Goal: Task Accomplishment & Management: Manage account settings

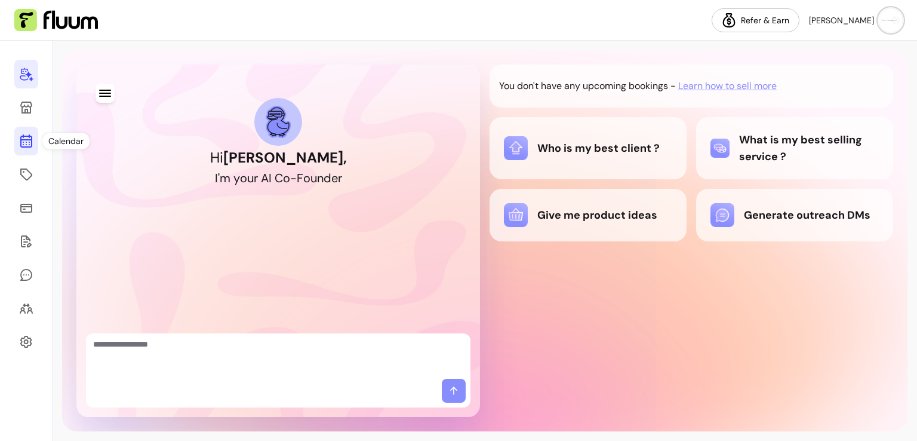
click at [33, 148] on link at bounding box center [26, 141] width 24 height 29
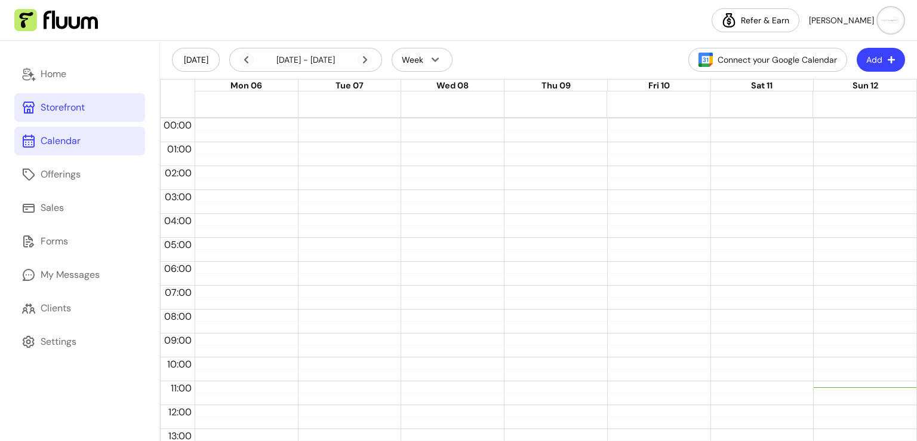
click at [33, 106] on icon at bounding box center [29, 108] width 12 height 12
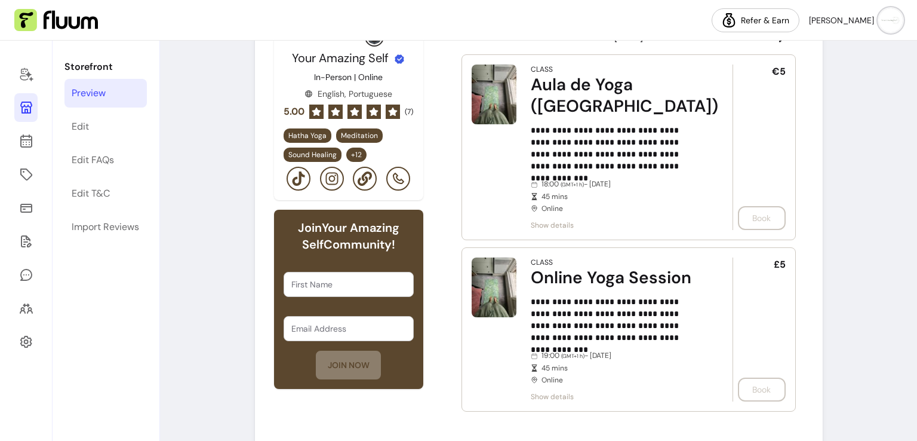
scroll to position [431, 0]
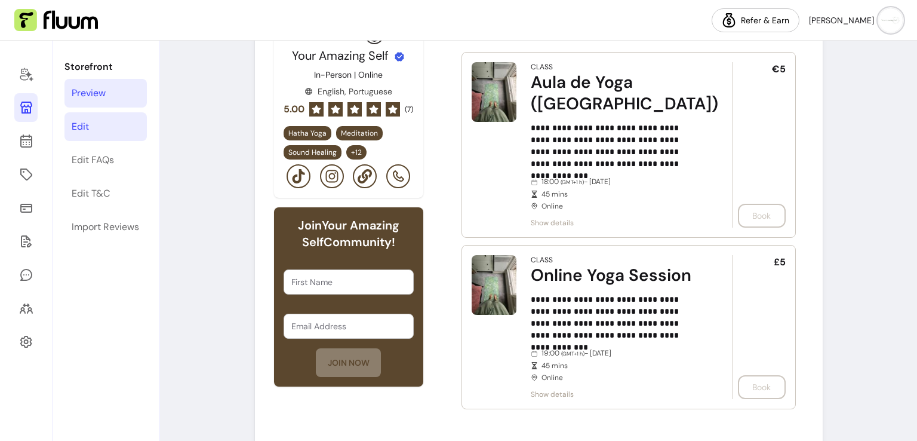
click at [72, 127] on div "Edit" at bounding box center [80, 126] width 17 height 14
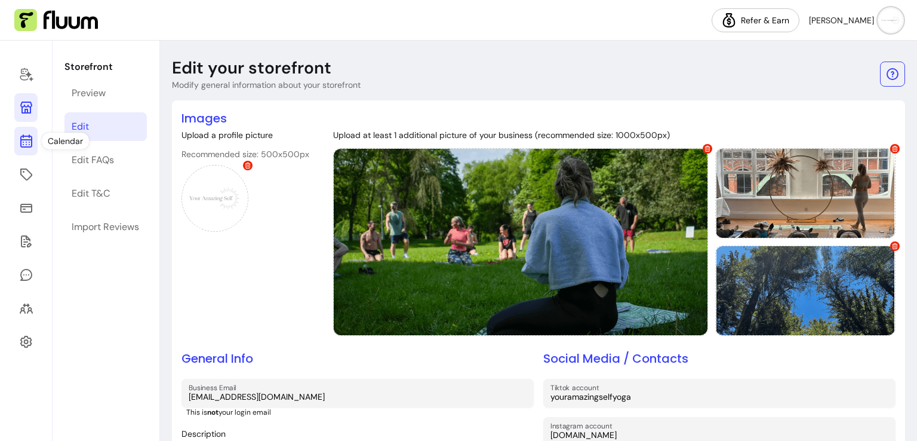
click at [32, 144] on icon at bounding box center [26, 141] width 14 height 14
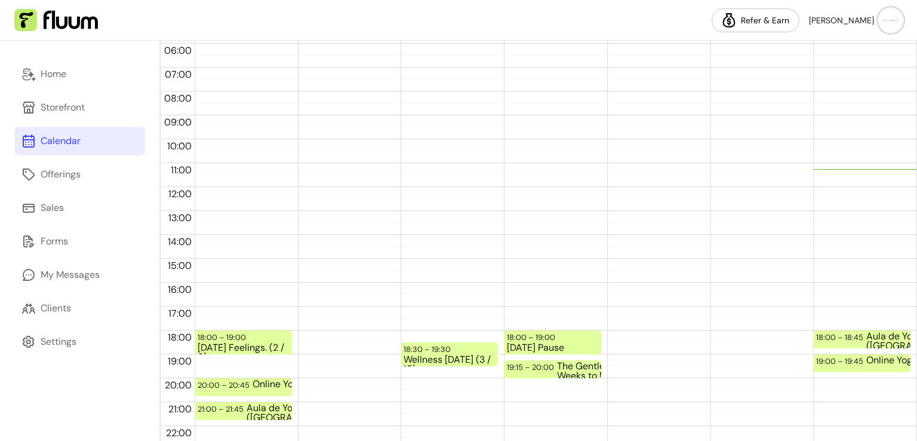
scroll to position [236, 0]
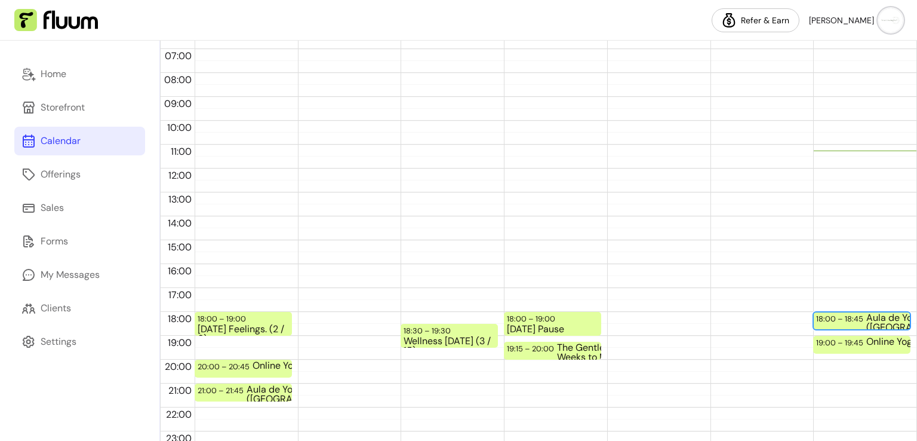
click at [867, 321] on div "Aula de Yoga ([GEOGRAPHIC_DATA])" at bounding box center [912, 321] width 91 height 16
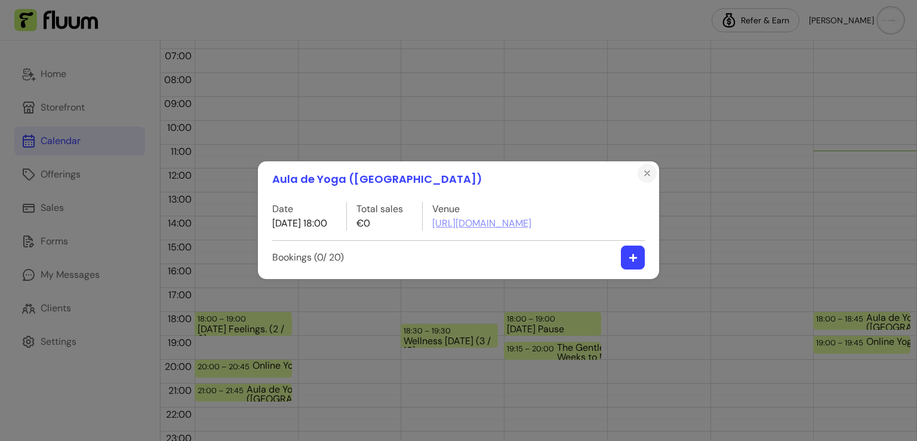
click at [646, 179] on button "Close" at bounding box center [647, 173] width 19 height 19
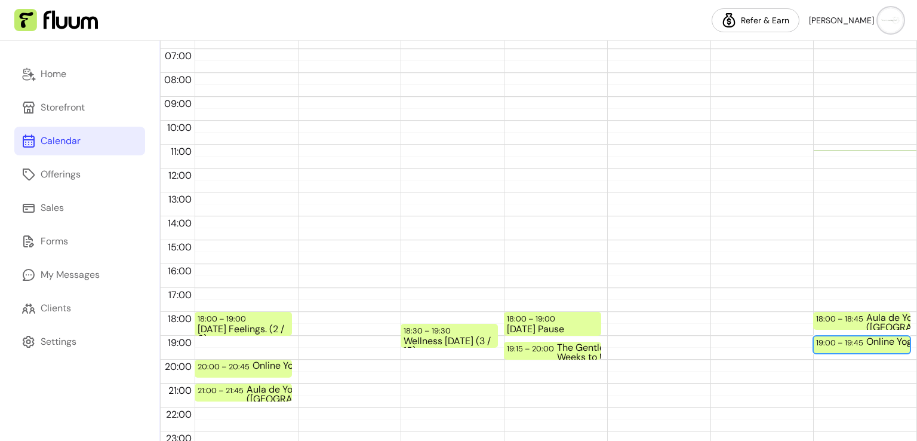
click at [818, 345] on div "19:00 – 19:45" at bounding box center [841, 342] width 50 height 11
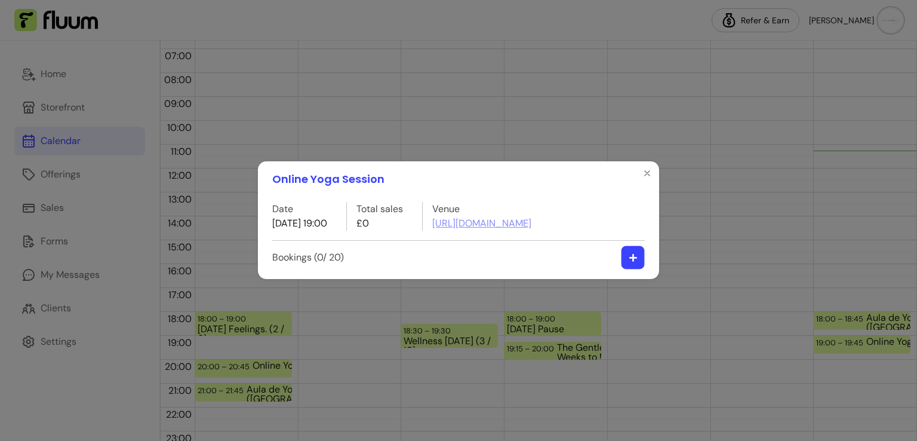
click at [631, 259] on icon "button" at bounding box center [633, 257] width 9 height 9
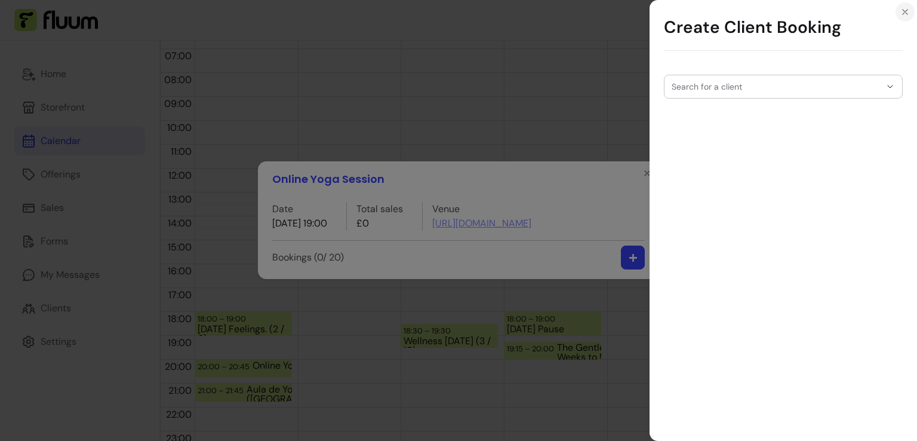
click at [909, 11] on icon "Close" at bounding box center [906, 12] width 10 height 10
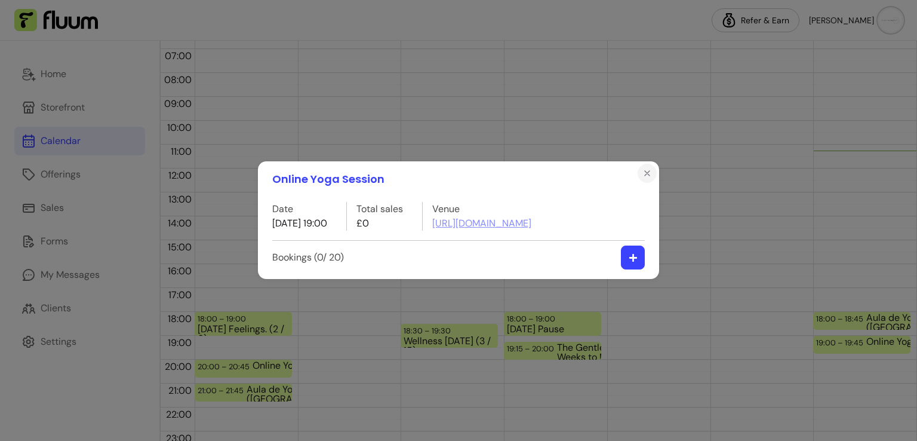
click at [645, 176] on icon "Close" at bounding box center [647, 173] width 5 height 5
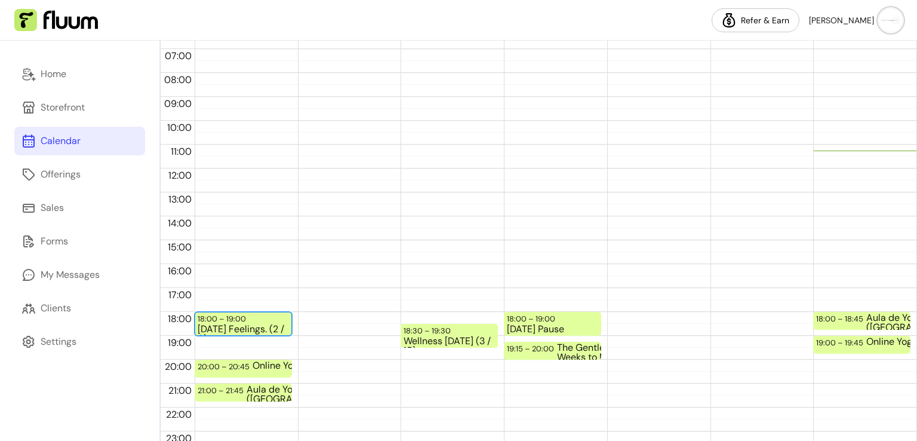
click at [261, 324] on div "[DATE] Feelings. (2 / 6)" at bounding box center [243, 329] width 91 height 10
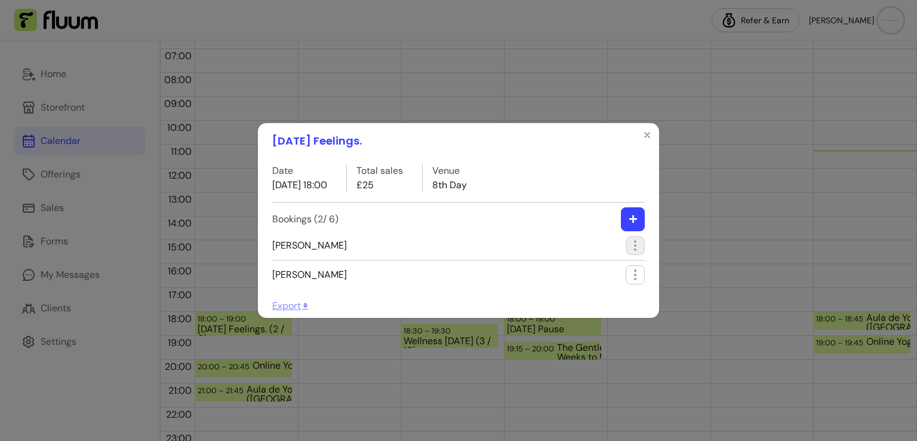
click at [640, 242] on icon "button" at bounding box center [635, 245] width 14 height 14
click at [593, 268] on span "Edit booking" at bounding box center [591, 273] width 87 height 12
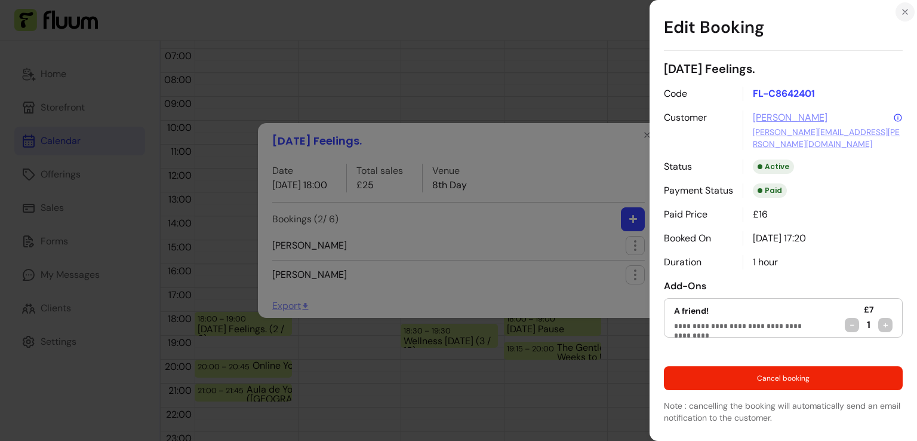
click at [911, 15] on button "Close" at bounding box center [905, 11] width 19 height 19
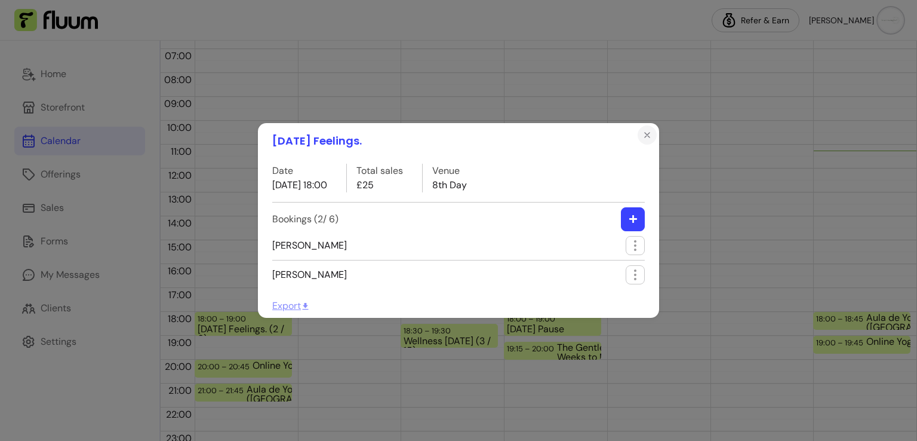
click at [644, 136] on icon "Close" at bounding box center [648, 135] width 10 height 10
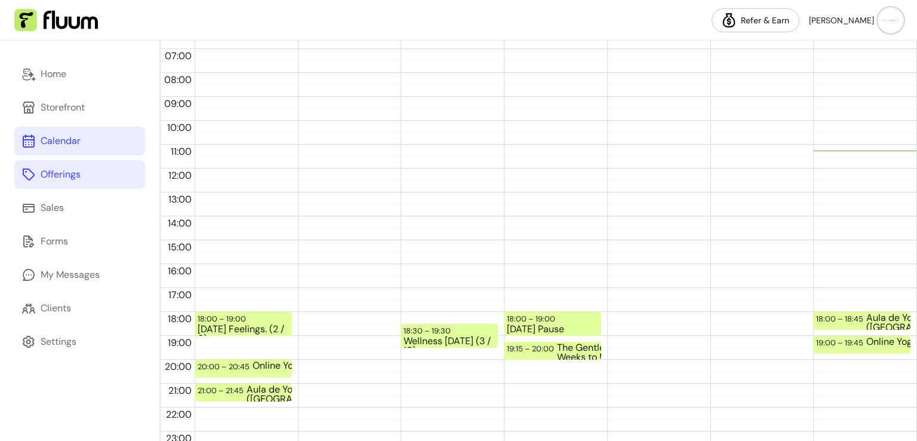
click at [93, 168] on link "Offerings" at bounding box center [79, 174] width 131 height 29
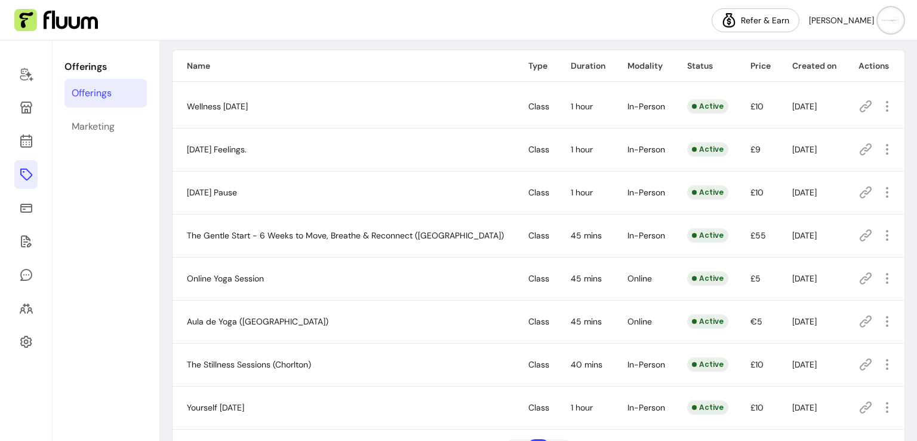
scroll to position [90, 0]
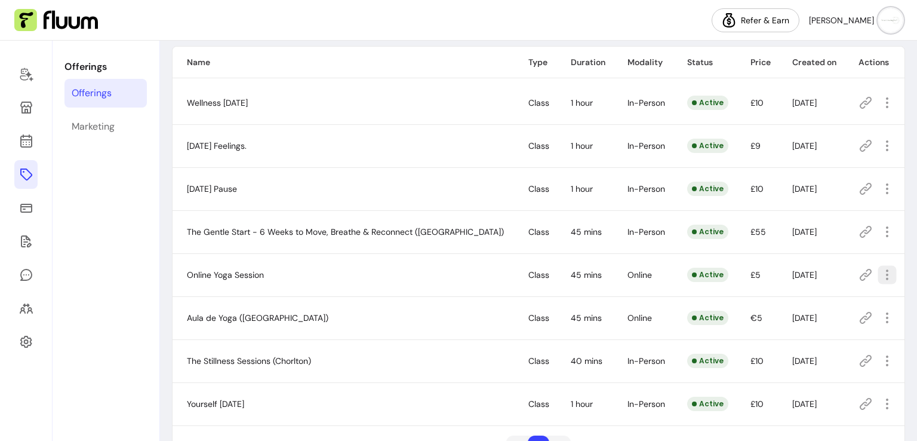
click at [880, 277] on icon "button" at bounding box center [887, 275] width 14 height 14
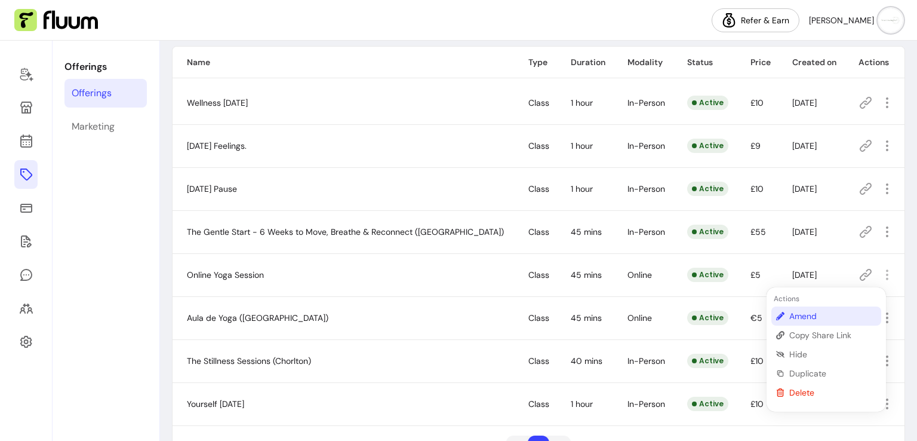
click at [833, 321] on span "Amend" at bounding box center [833, 316] width 87 height 12
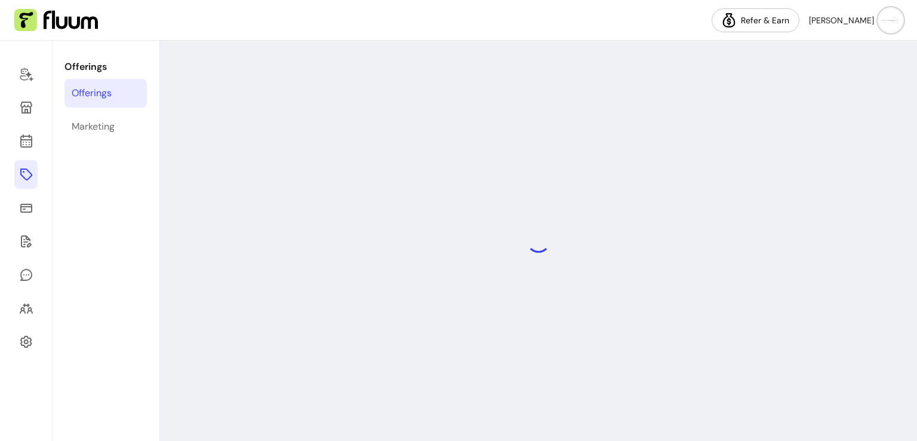
select select "**"
select select "***"
select select "******"
select select "*********"
select select "*****"
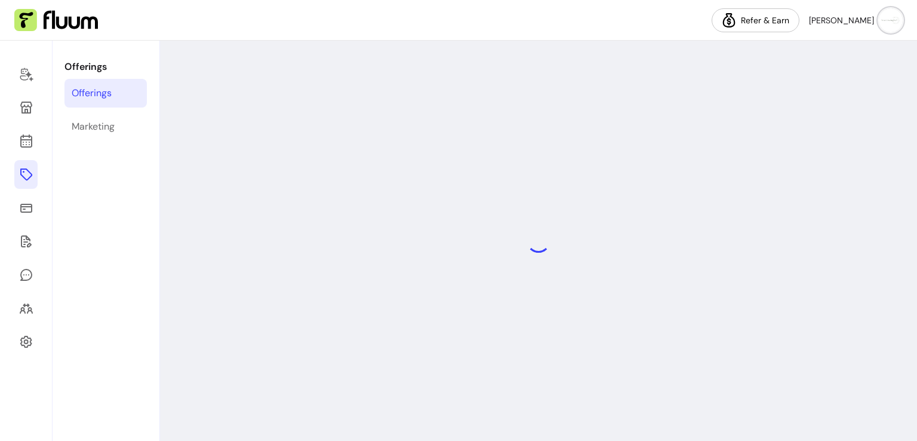
select select "*****"
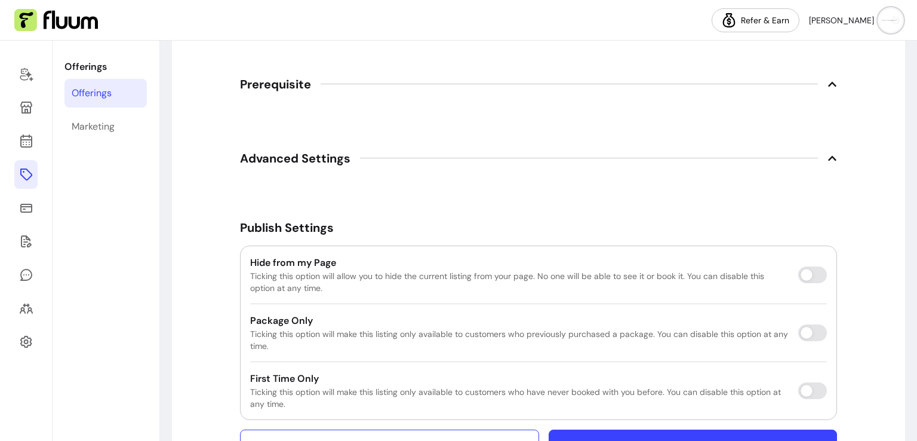
scroll to position [2030, 0]
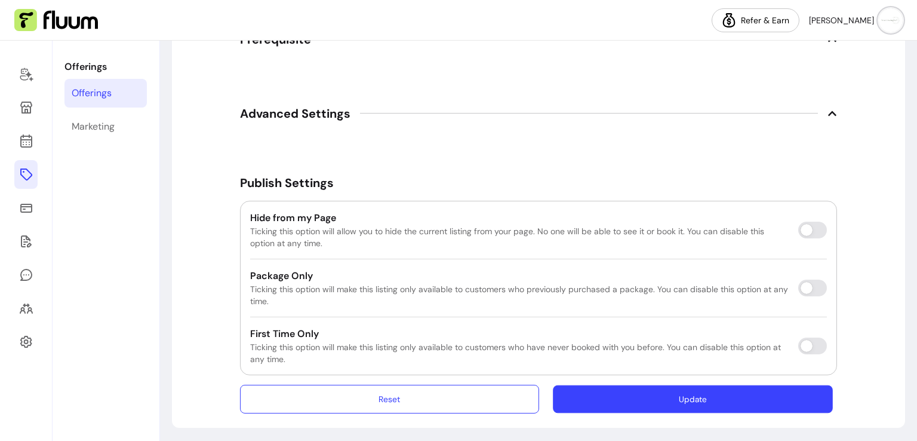
click at [732, 388] on button "Update" at bounding box center [693, 399] width 280 height 28
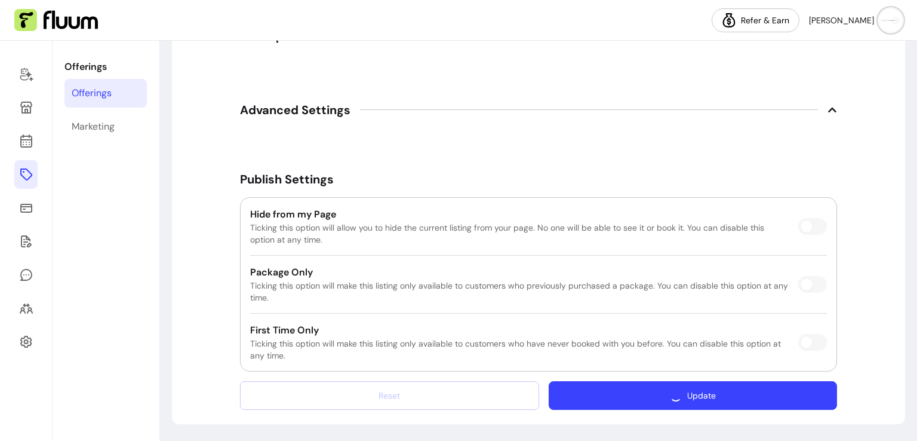
scroll to position [1996, 0]
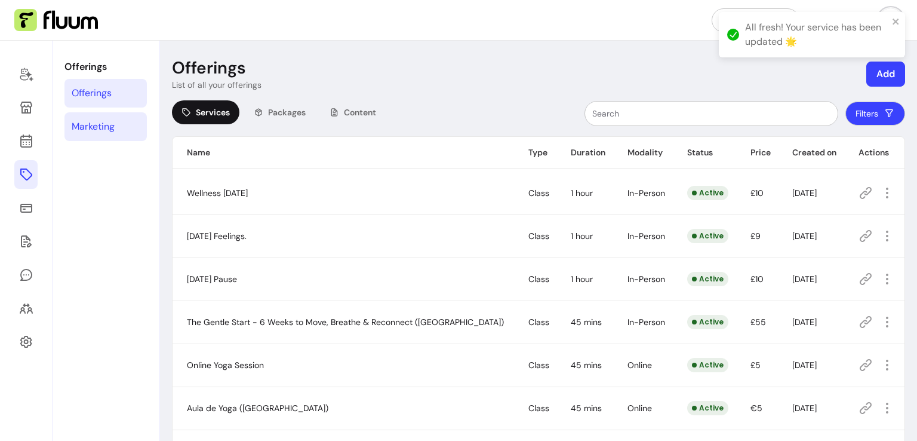
click at [116, 120] on link "Marketing" at bounding box center [105, 126] width 82 height 29
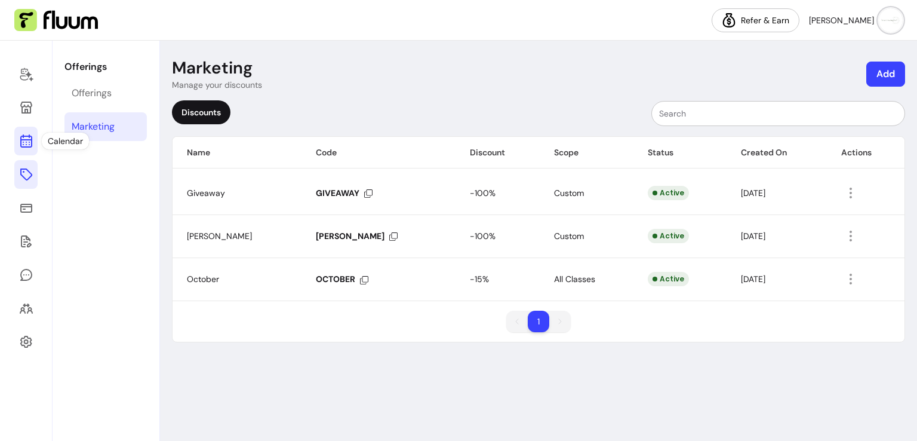
click at [26, 139] on icon at bounding box center [26, 93] width 202 height 170
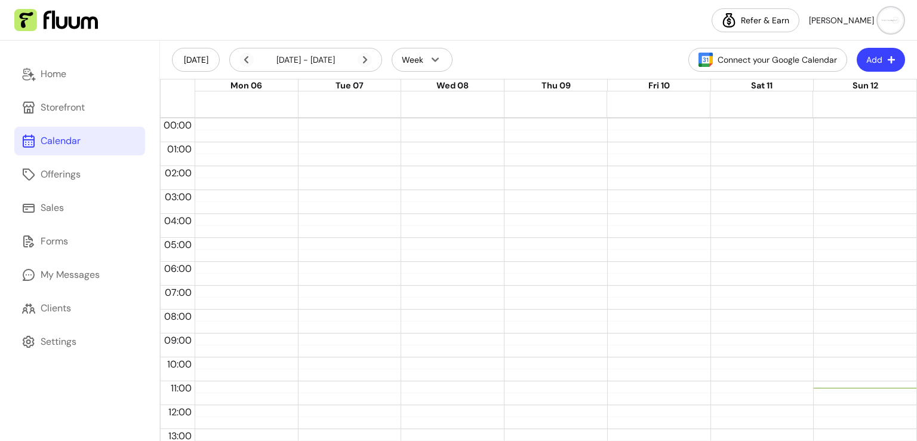
scroll to position [251, 0]
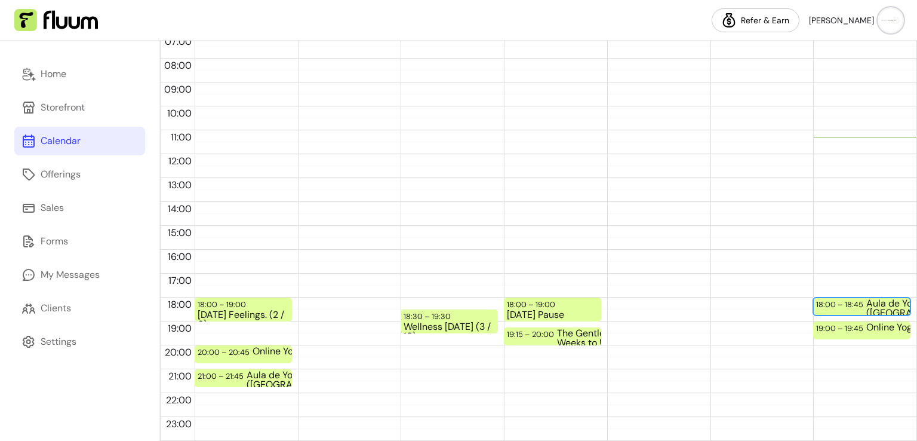
click at [867, 302] on div "Aula de Yoga ([GEOGRAPHIC_DATA])" at bounding box center [912, 307] width 91 height 16
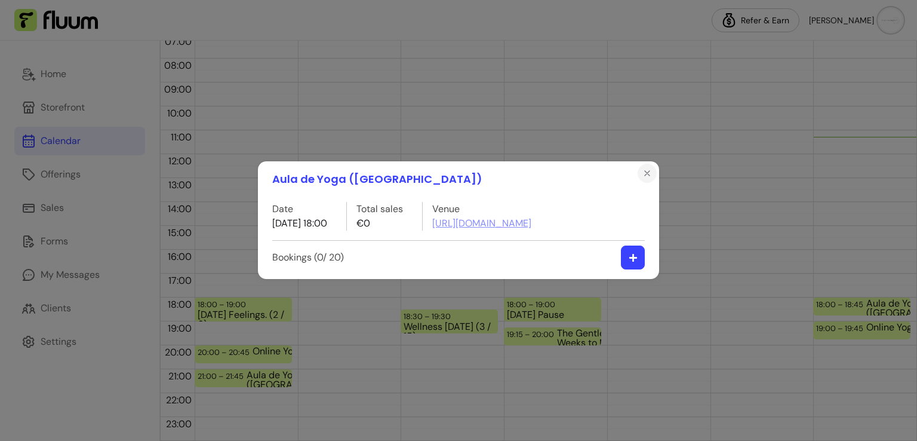
click at [645, 173] on icon "Close" at bounding box center [648, 173] width 10 height 10
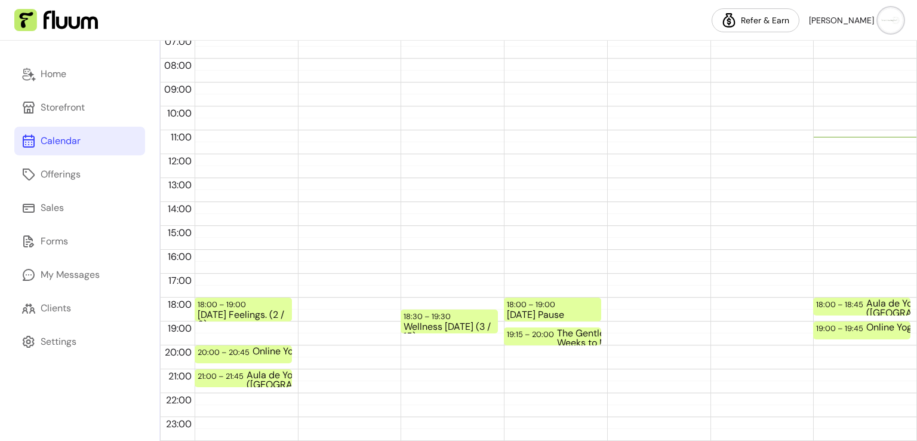
click at [51, 356] on div "Home Storefront Calendar Offerings Sales Forms My Messages Clients Settings" at bounding box center [79, 241] width 159 height 400
click at [63, 331] on link "Settings" at bounding box center [79, 341] width 131 height 29
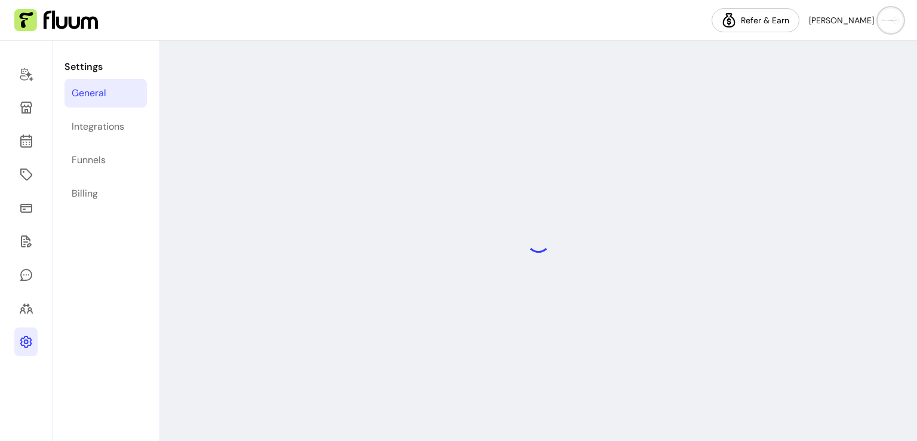
select select "**********"
select select "***"
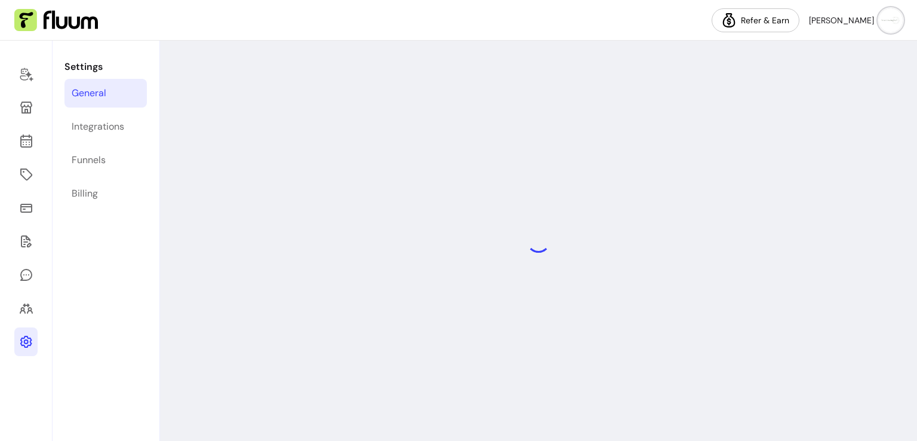
select select "***"
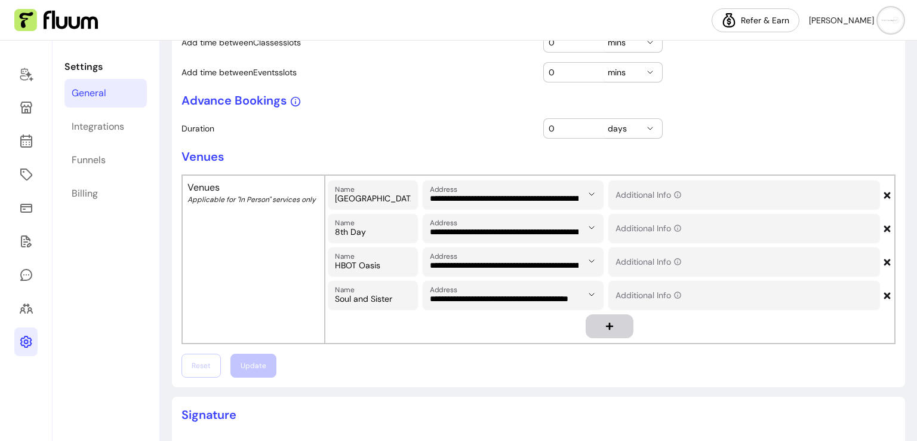
scroll to position [561, 0]
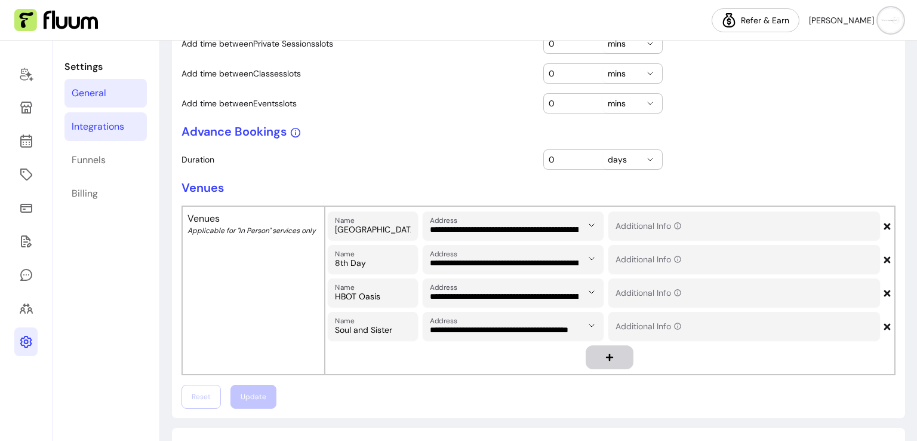
click at [107, 128] on div "Integrations" at bounding box center [98, 126] width 53 height 14
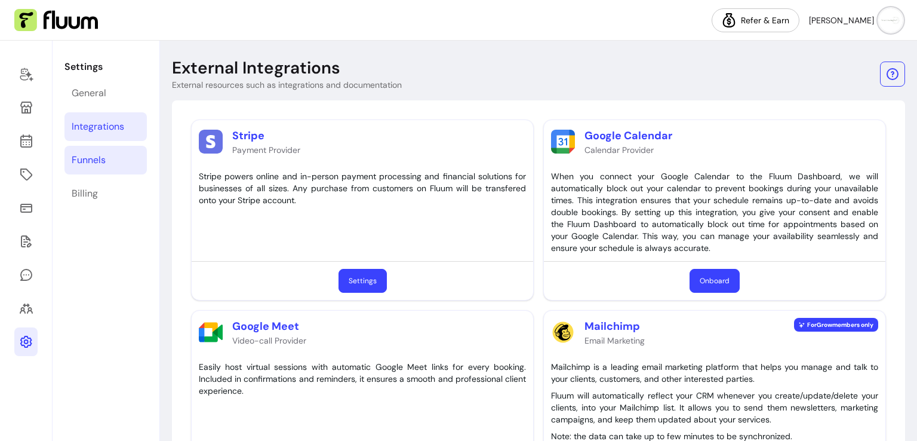
click at [100, 156] on div "Funnels" at bounding box center [89, 160] width 34 height 14
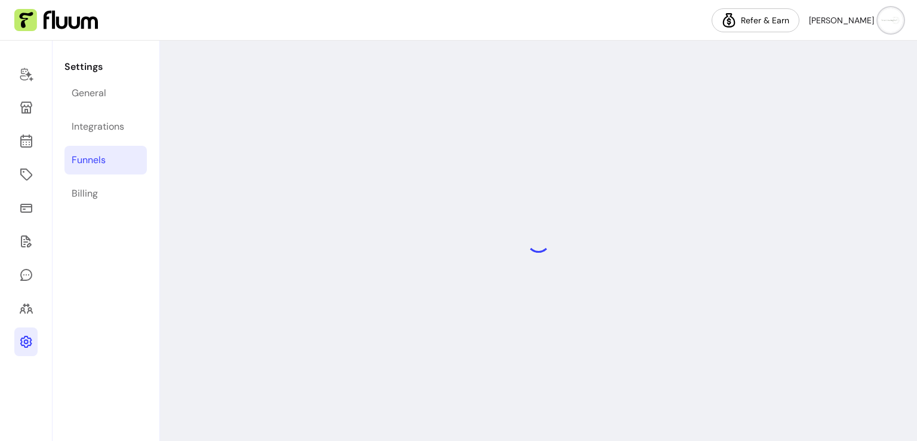
select select "**********"
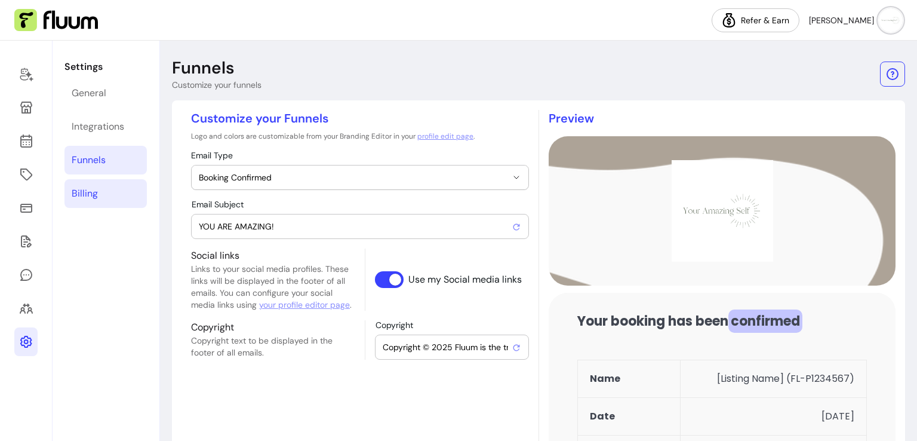
click at [90, 191] on div "Billing" at bounding box center [85, 193] width 26 height 14
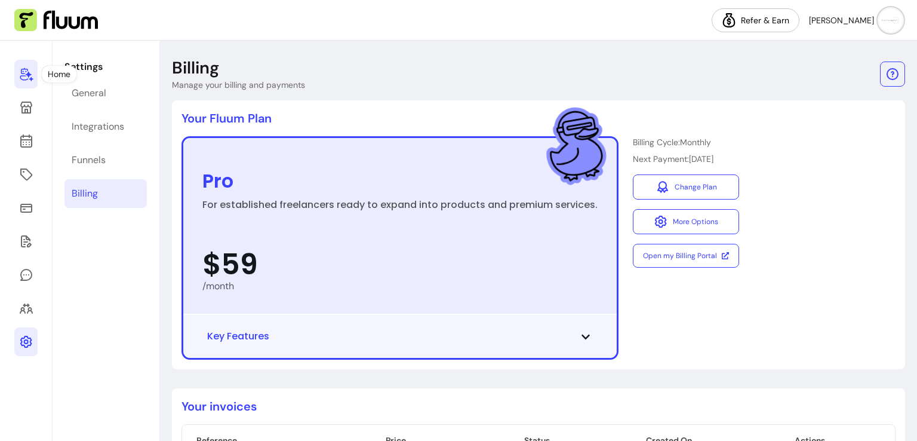
click at [30, 82] on link at bounding box center [25, 74] width 23 height 29
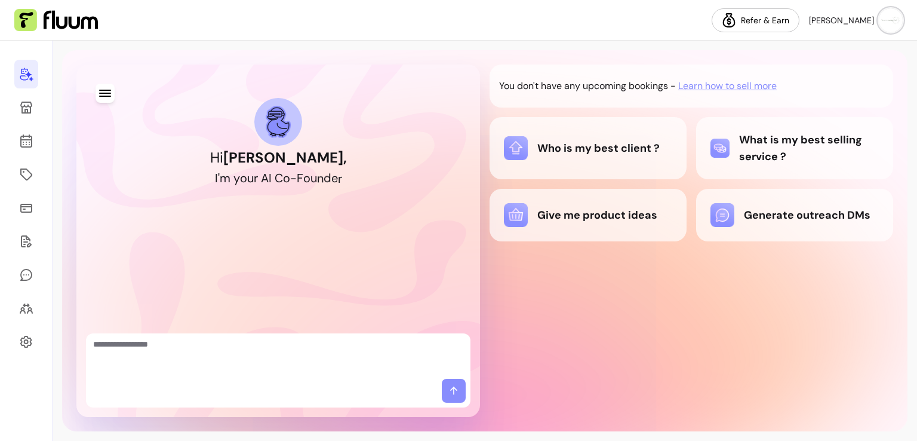
click at [134, 339] on textarea "Ask me anything..." at bounding box center [278, 356] width 370 height 36
type textarea "**********"
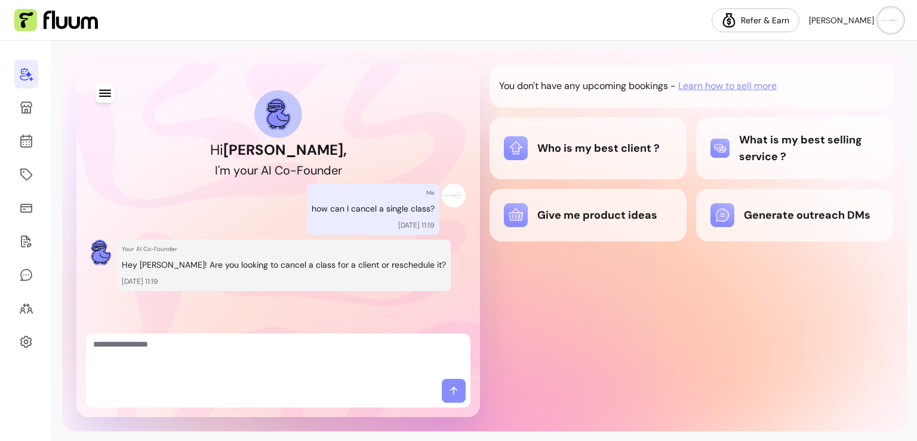
click at [187, 352] on textarea "Ask me anything..." at bounding box center [278, 356] width 370 height 36
type textarea "**********"
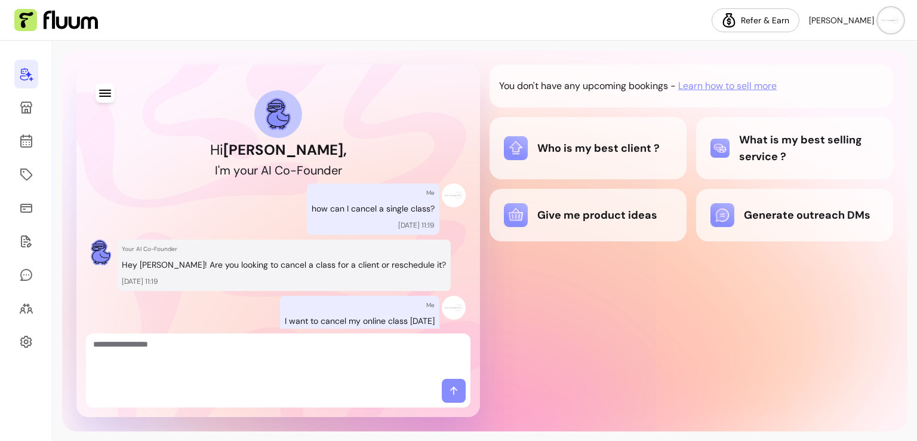
scroll to position [134, 0]
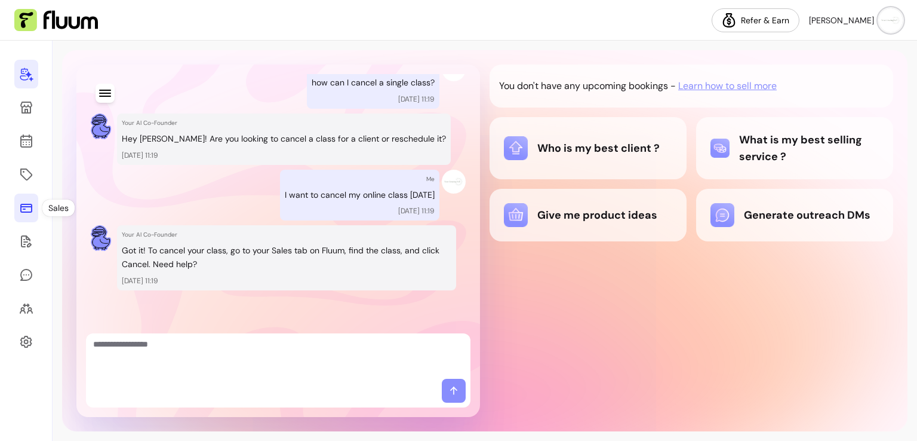
click at [30, 214] on icon at bounding box center [26, 208] width 14 height 14
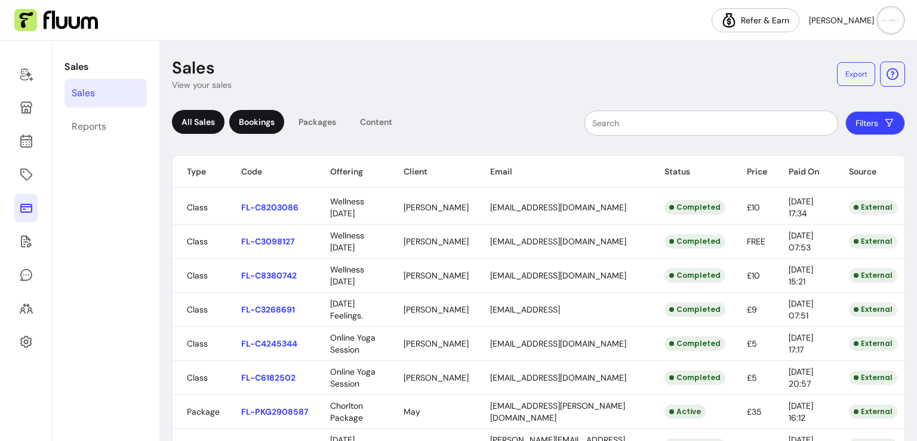
click at [254, 122] on div "Bookings" at bounding box center [256, 122] width 55 height 24
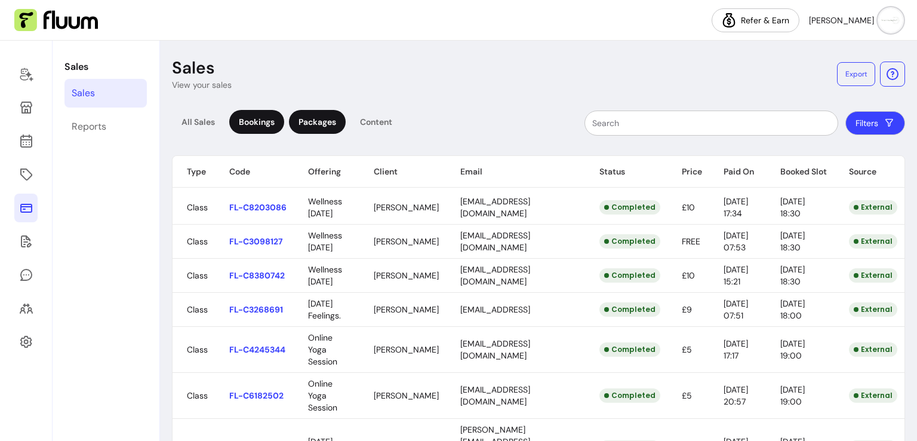
click at [321, 125] on div "Packages" at bounding box center [317, 122] width 57 height 24
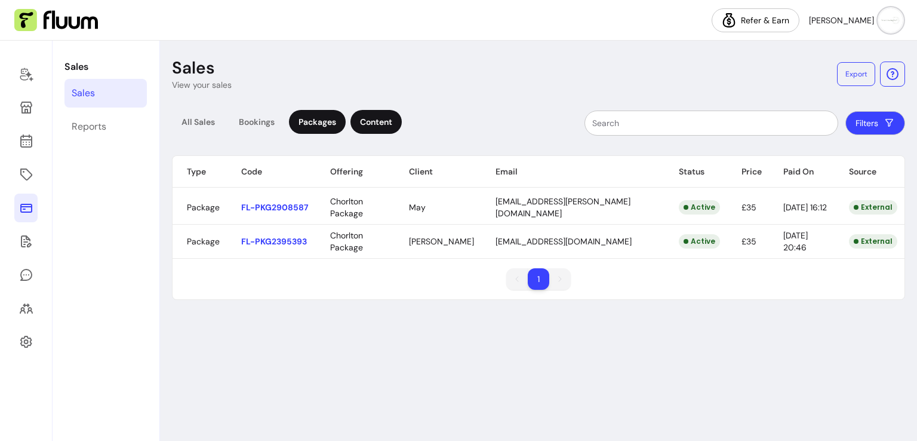
click at [370, 120] on div "Content" at bounding box center [376, 122] width 51 height 24
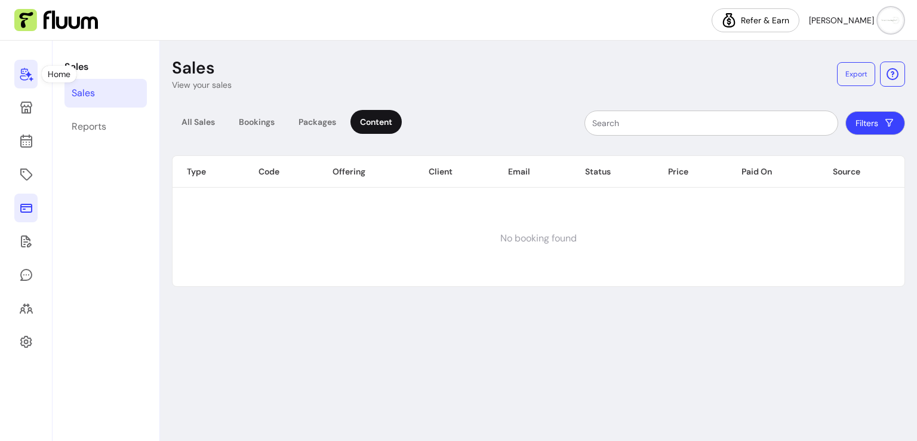
click at [31, 80] on icon at bounding box center [26, 74] width 14 height 14
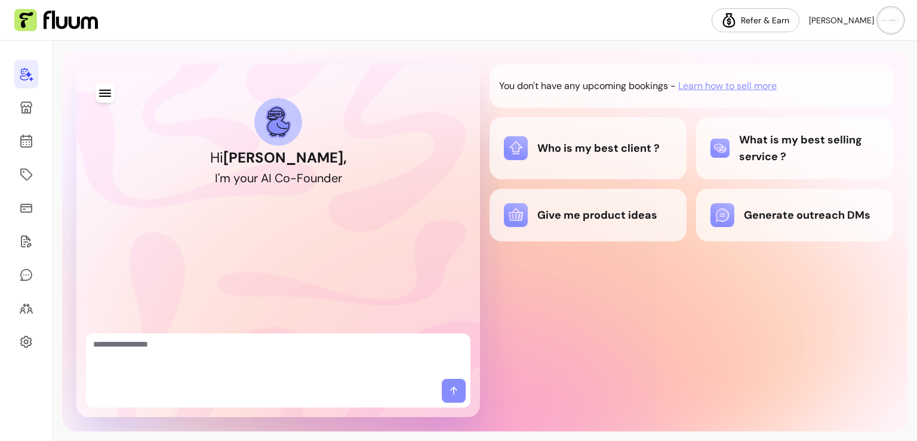
click at [164, 336] on div at bounding box center [278, 355] width 385 height 45
click at [164, 342] on textarea "Ask me anything..." at bounding box center [278, 356] width 370 height 36
click at [164, 342] on textarea "*" at bounding box center [278, 356] width 370 height 36
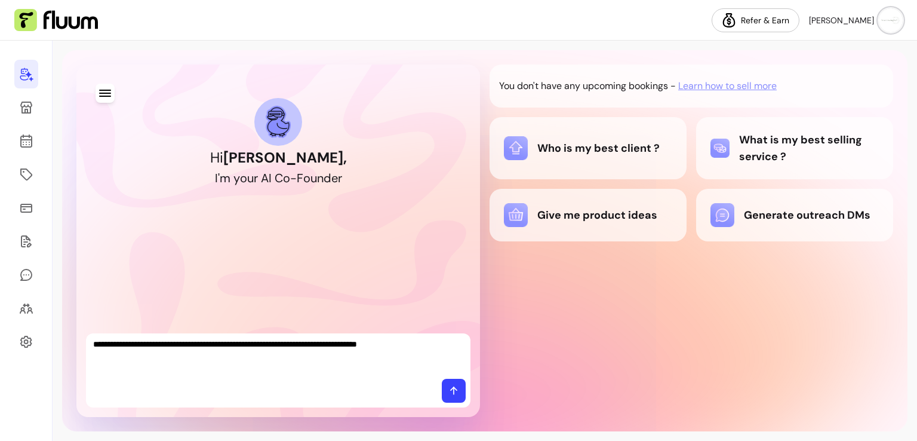
type textarea "**********"
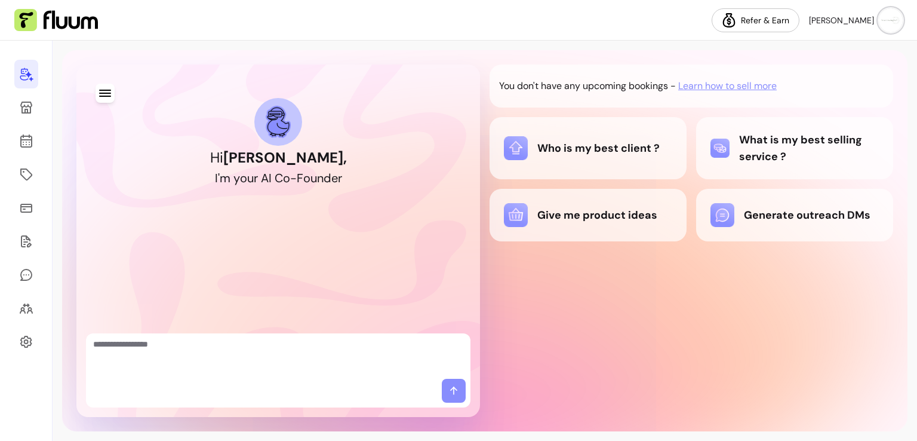
scroll to position [35, 0]
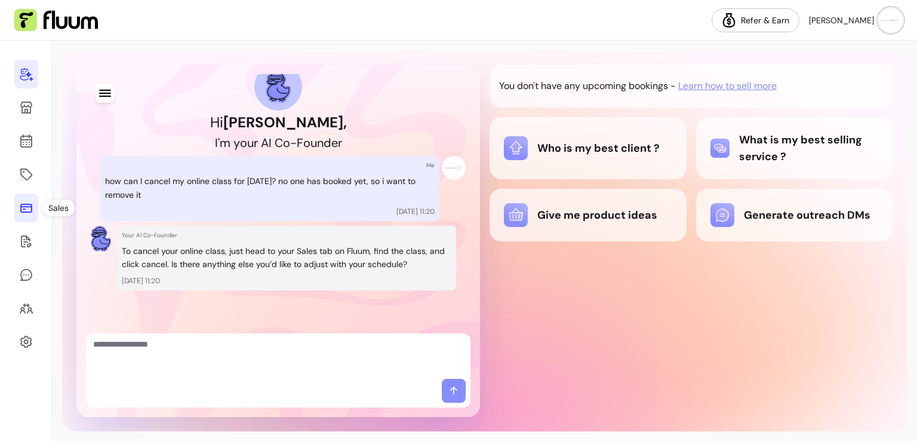
click at [19, 211] on icon at bounding box center [26, 208] width 14 height 14
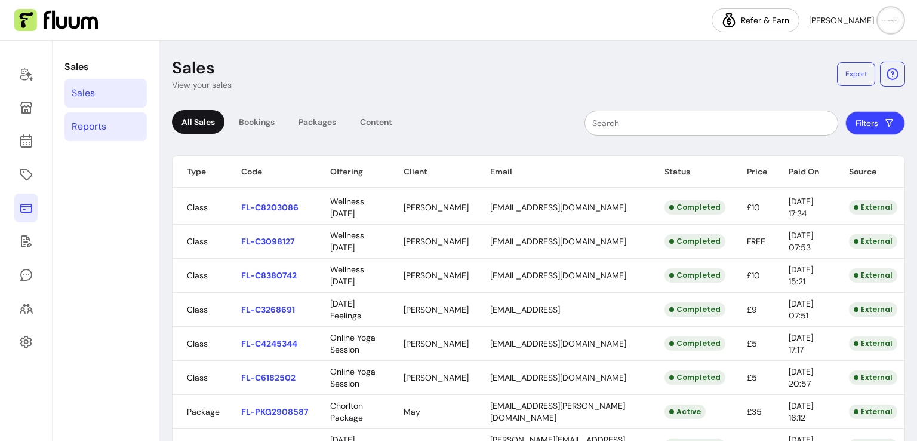
click at [103, 115] on link "Reports" at bounding box center [105, 126] width 82 height 29
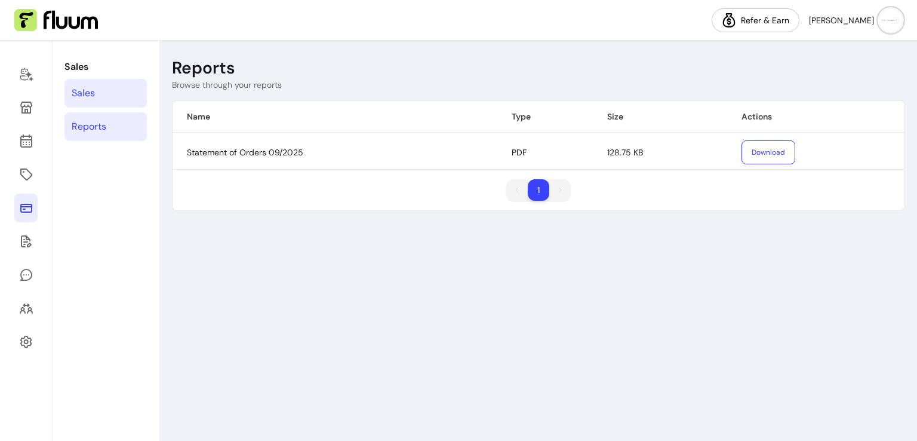
click at [98, 96] on link "Sales" at bounding box center [105, 93] width 82 height 29
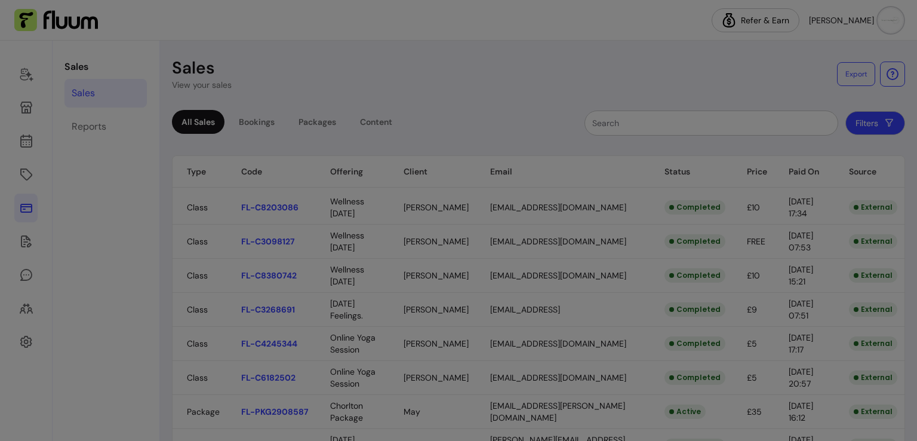
click at [356, 376] on body "Refer & Earn [PERSON_NAME] Sales Sales Reports Sales View your sales Export All…" at bounding box center [458, 220] width 917 height 441
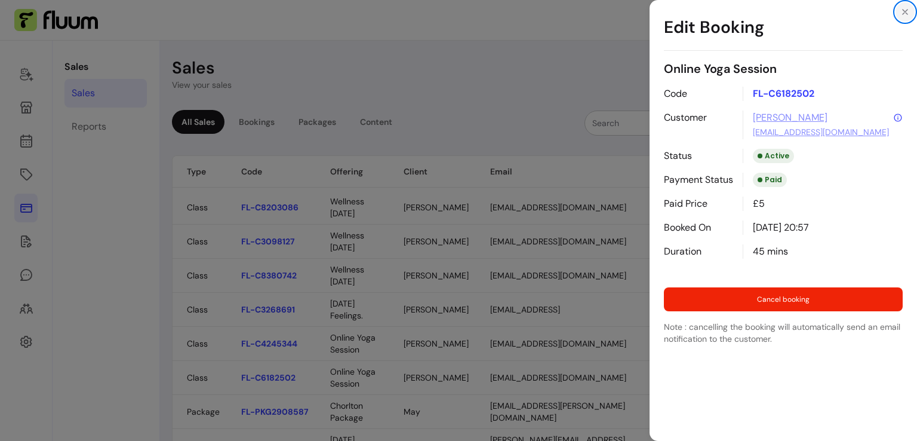
click at [905, 17] on button "Close" at bounding box center [905, 11] width 19 height 19
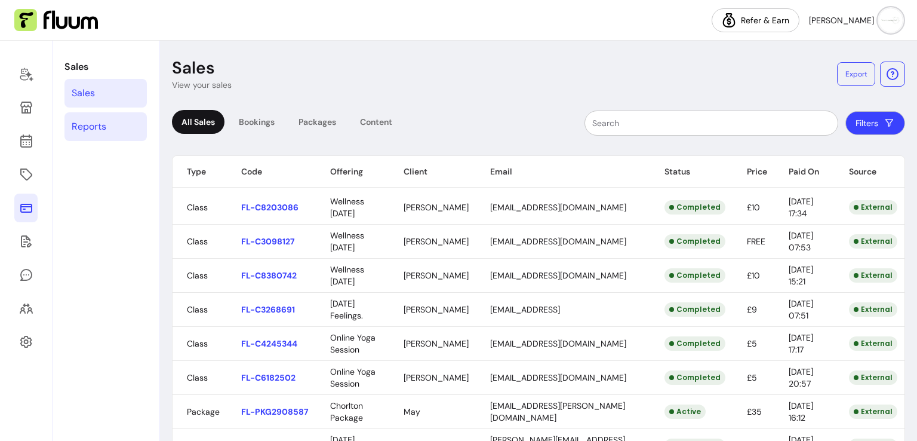
click at [115, 131] on link "Reports" at bounding box center [105, 126] width 82 height 29
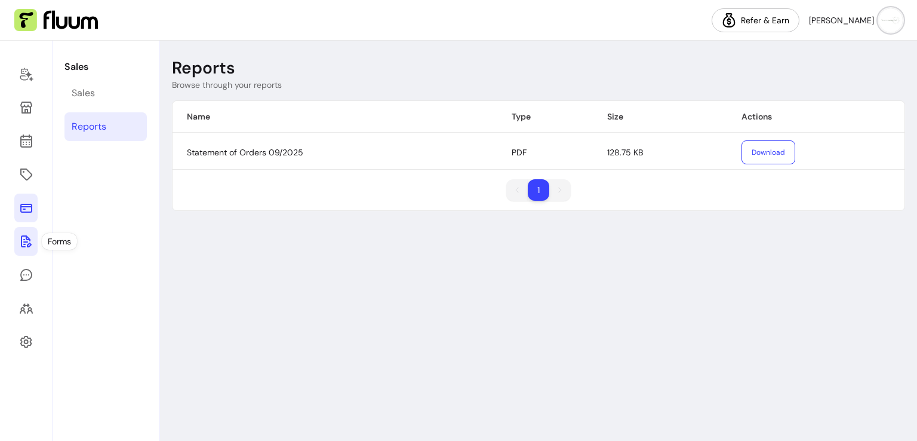
click at [21, 244] on icon at bounding box center [26, 241] width 11 height 12
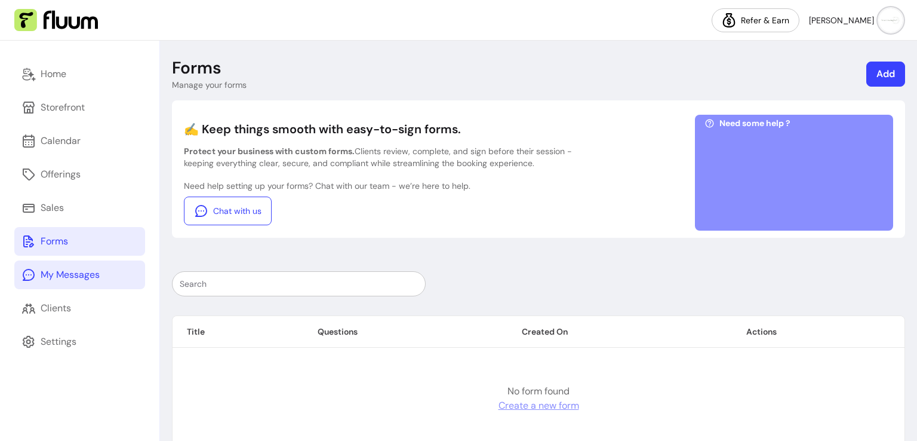
click at [16, 281] on link "My Messages" at bounding box center [79, 274] width 131 height 29
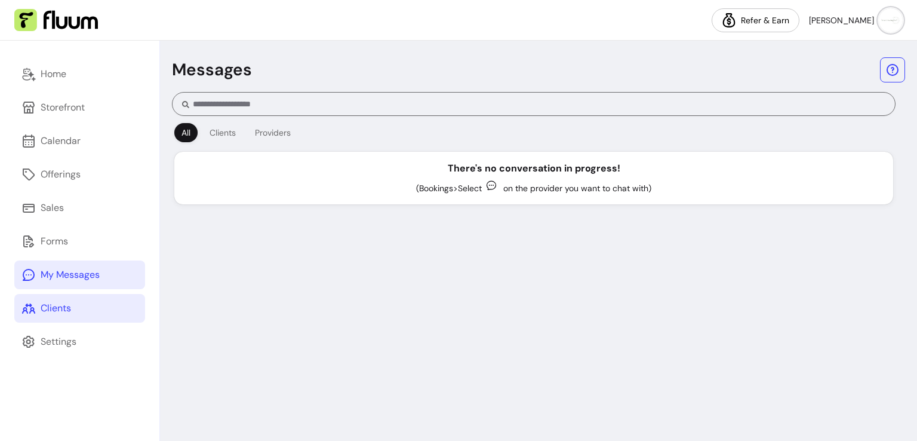
click at [34, 306] on icon at bounding box center [28, 308] width 14 height 14
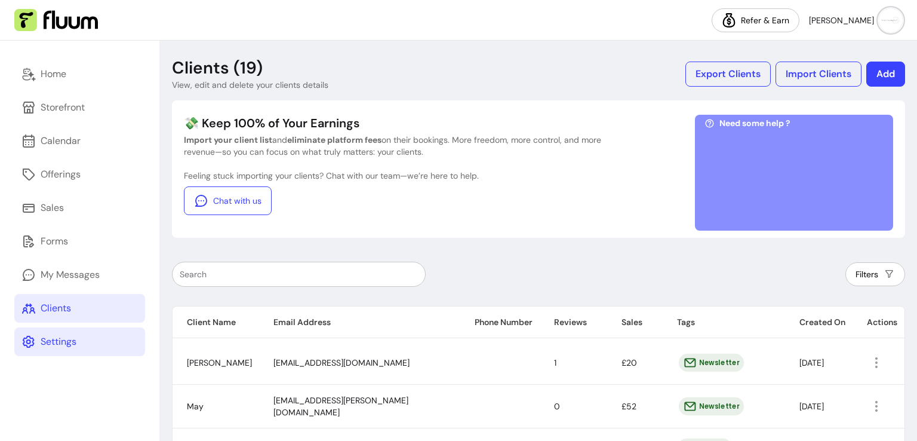
click at [29, 337] on icon at bounding box center [28, 341] width 14 height 14
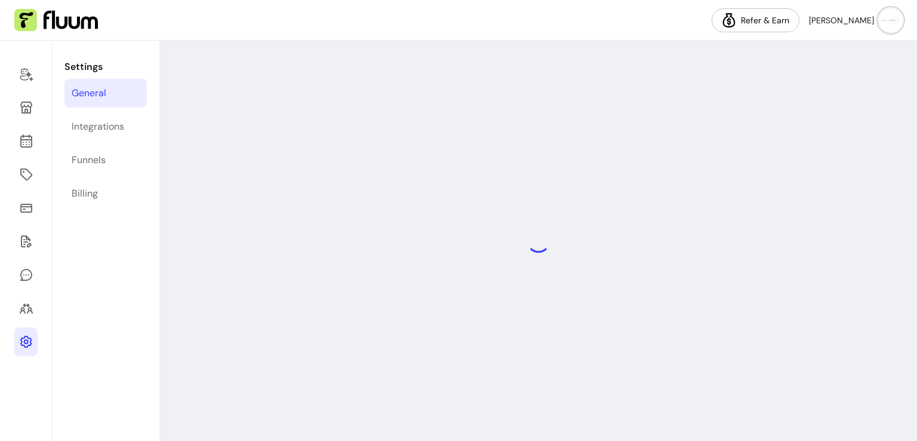
select select "**********"
select select "***"
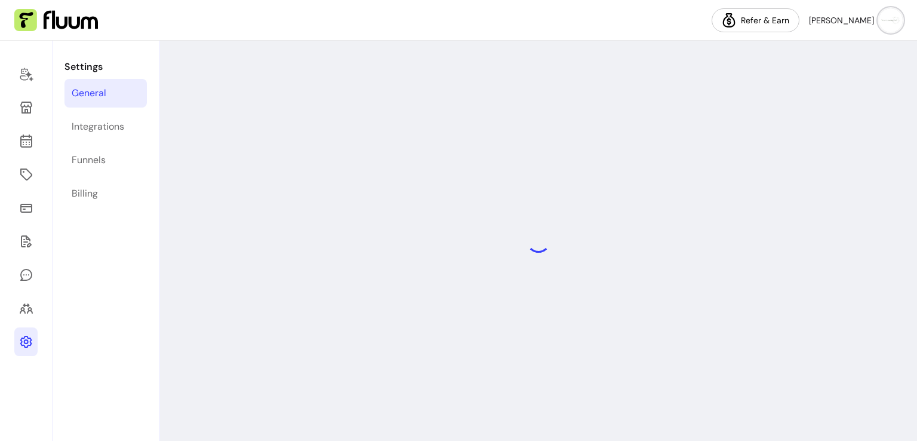
select select "***"
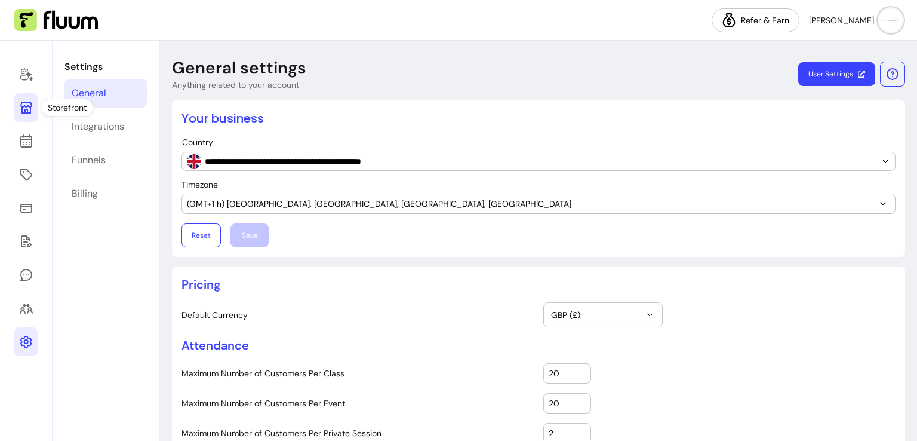
click at [29, 110] on icon at bounding box center [26, 107] width 14 height 14
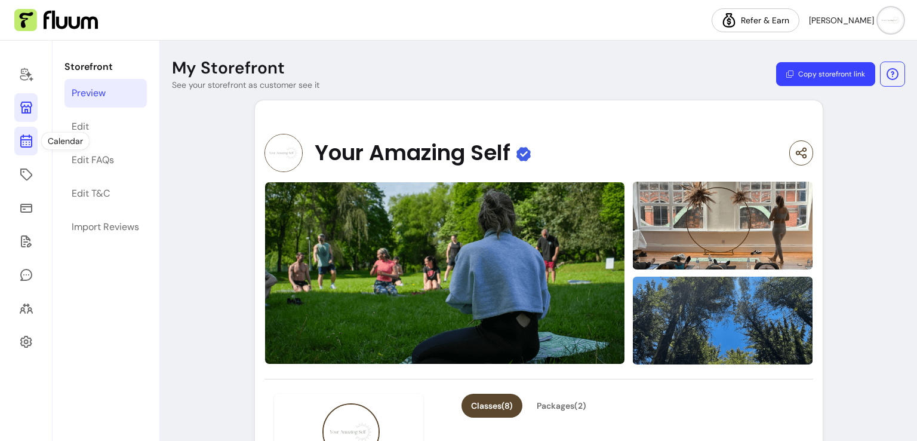
click at [23, 138] on icon at bounding box center [26, 141] width 14 height 14
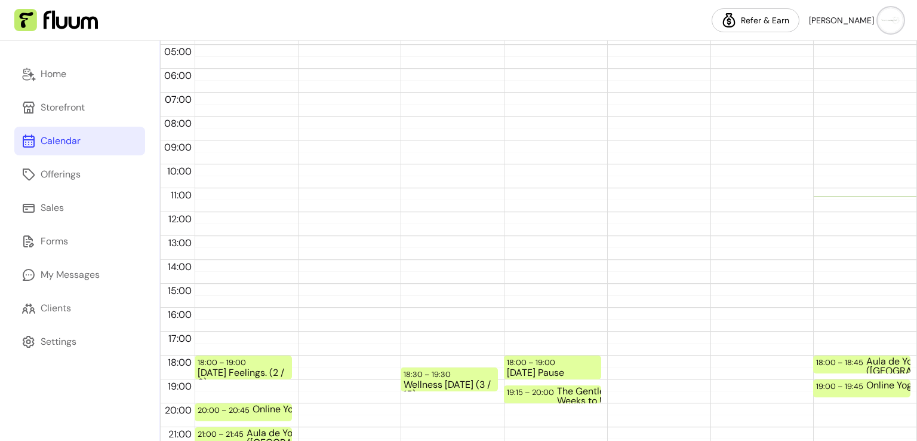
scroll to position [251, 0]
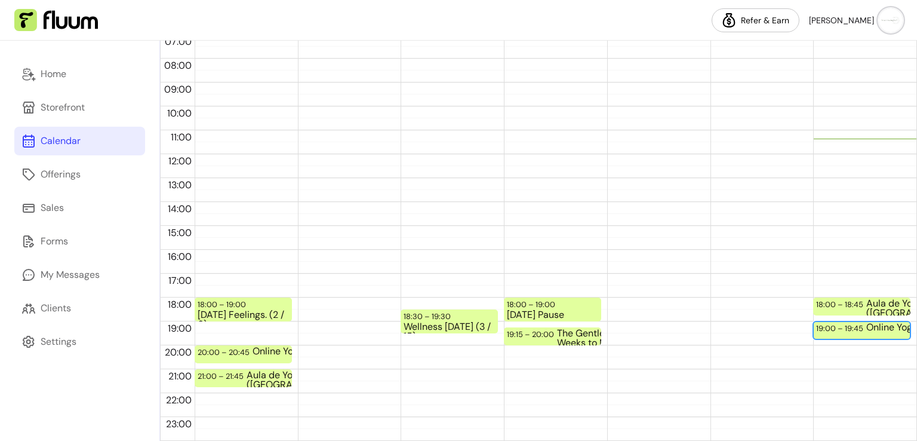
click at [818, 328] on div "19:00 – 19:45" at bounding box center [841, 327] width 50 height 11
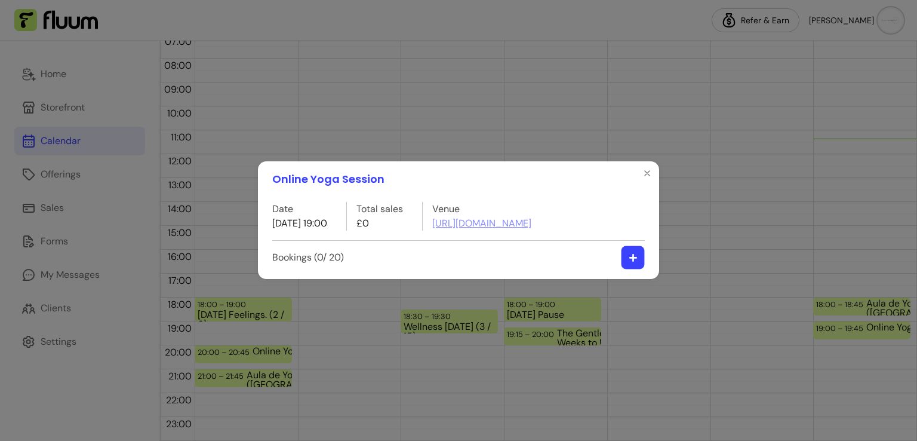
click at [634, 259] on icon "button" at bounding box center [633, 257] width 9 height 9
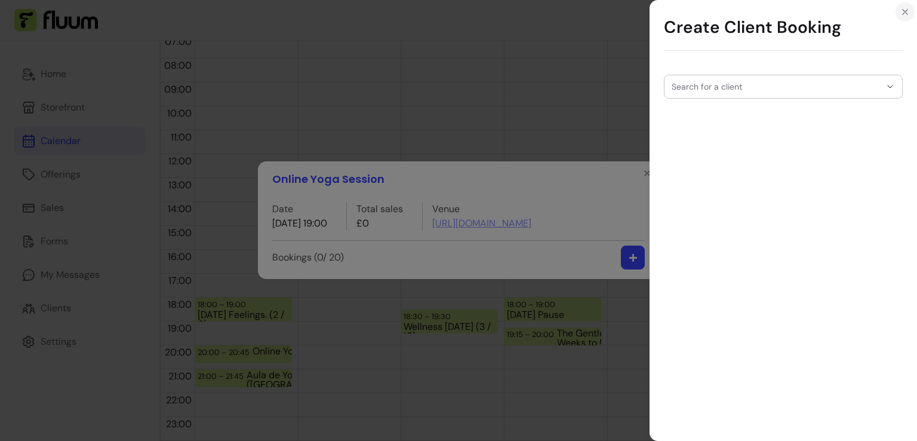
click at [906, 17] on button "Close" at bounding box center [905, 11] width 19 height 19
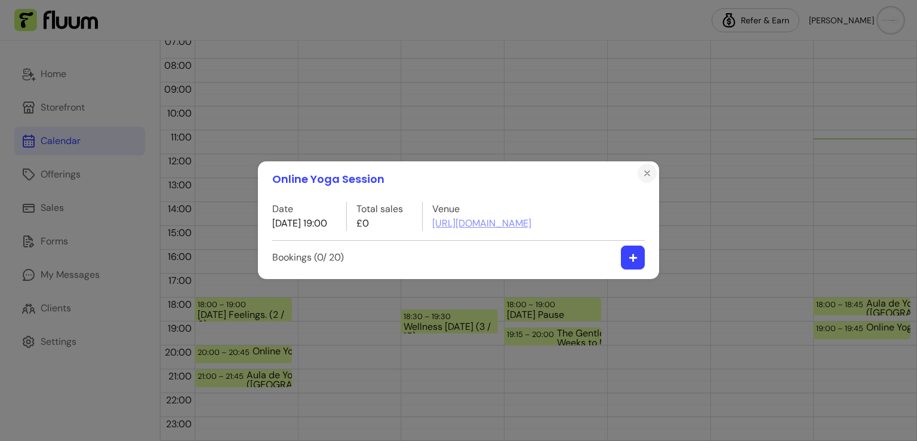
click at [647, 176] on icon "Close" at bounding box center [648, 173] width 10 height 10
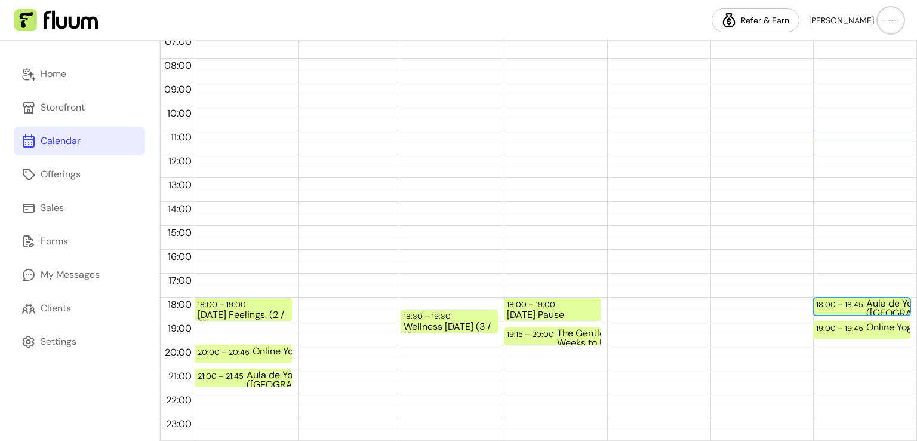
click at [816, 301] on div "18:00 – 18:45" at bounding box center [841, 304] width 50 height 11
click at [815, 301] on div "Aula de Yoga ([GEOGRAPHIC_DATA]) Date [DATE] 18:00 Total sales €0 Venue [URL][D…" at bounding box center [458, 221] width 936 height 450
click at [816, 285] on div "18:00 – 18:45 Aula de Yoga ([GEOGRAPHIC_DATA]) 19:00 – 19:45 Online Yoga Session" at bounding box center [861, 153] width 97 height 573
click at [816, 287] on div "18:00 – 18:45 Aula de Yoga ([GEOGRAPHIC_DATA]) 19:00 – 19:45 Online Yoga Session" at bounding box center [861, 153] width 97 height 573
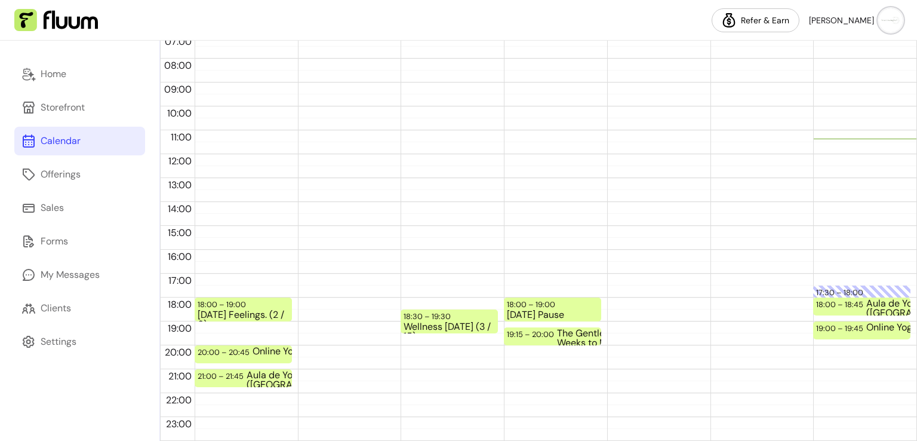
click at [816, 287] on div "17:30 – 18:00 Blocked time 18:00 – 18:45 Aula de Yoga ([GEOGRAPHIC_DATA]) 19:00…" at bounding box center [861, 153] width 97 height 573
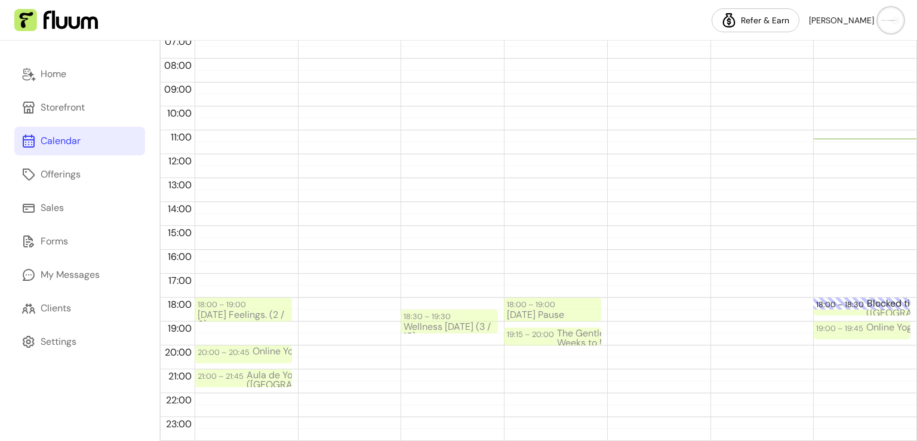
drag, startPoint x: 818, startPoint y: 291, endPoint x: 817, endPoint y: 307, distance: 16.1
drag, startPoint x: 881, startPoint y: 300, endPoint x: 839, endPoint y: 304, distance: 42.6
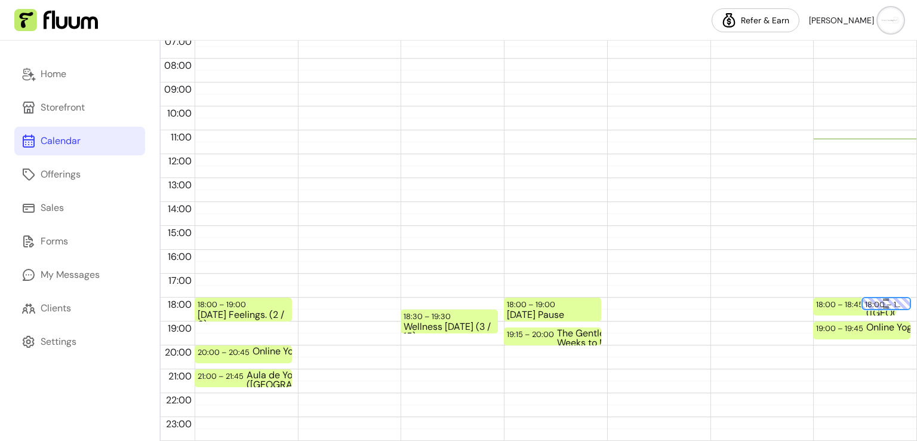
click at [865, 299] on div "18:00 – 18:30" at bounding box center [886, 304] width 42 height 11
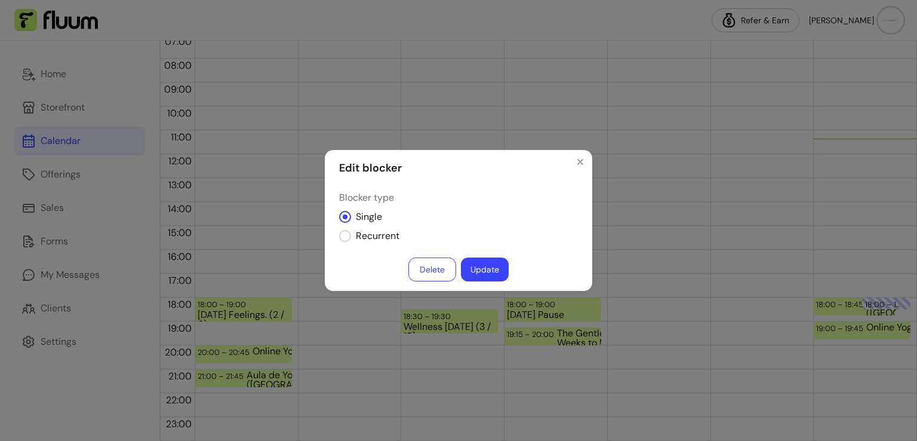
click at [485, 263] on button "Update" at bounding box center [485, 269] width 48 height 24
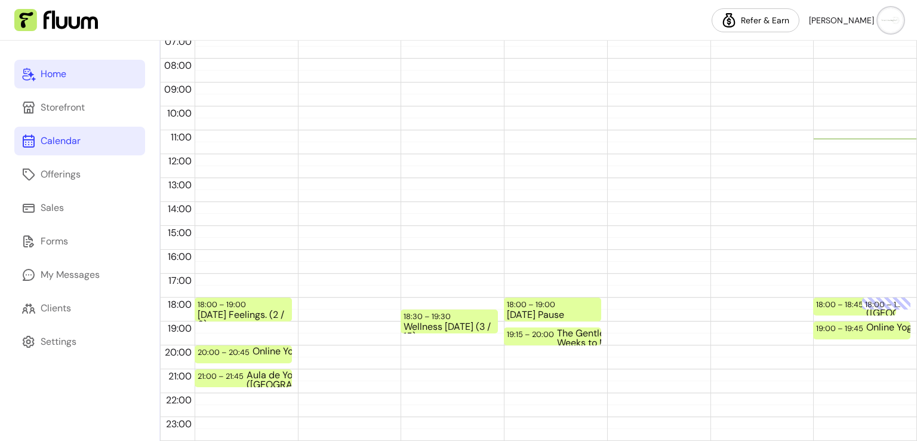
click at [93, 79] on link "Home" at bounding box center [79, 74] width 131 height 29
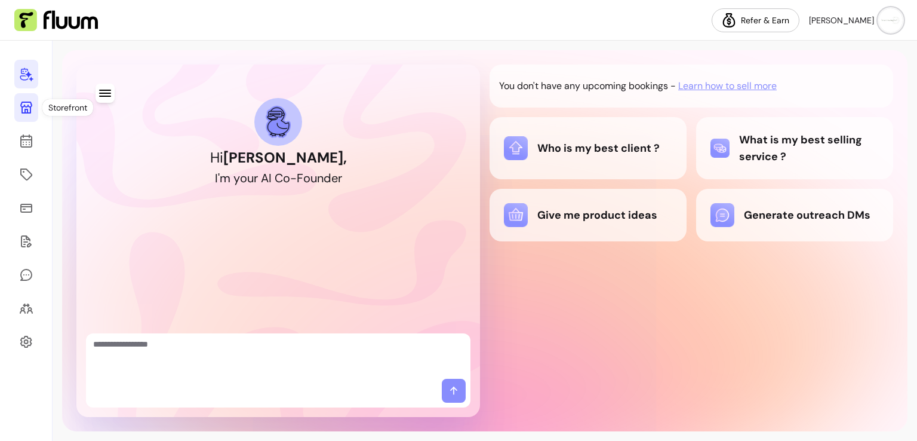
click at [30, 113] on icon at bounding box center [26, 107] width 14 height 14
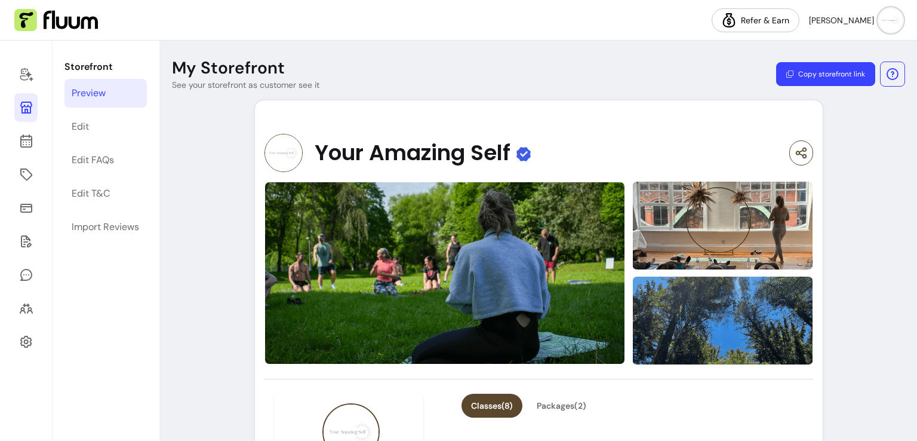
click at [828, 73] on button "Copy storefront link" at bounding box center [825, 74] width 99 height 24
click at [21, 156] on div at bounding box center [26, 241] width 53 height 400
click at [22, 153] on link at bounding box center [25, 141] width 23 height 29
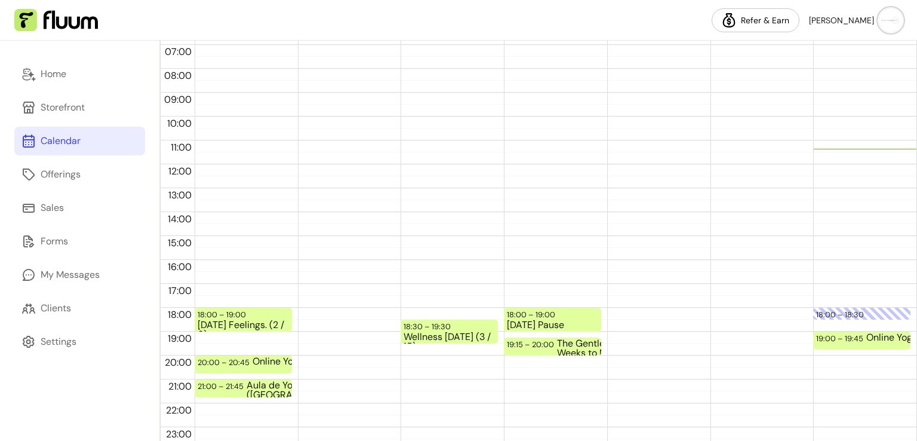
scroll to position [251, 0]
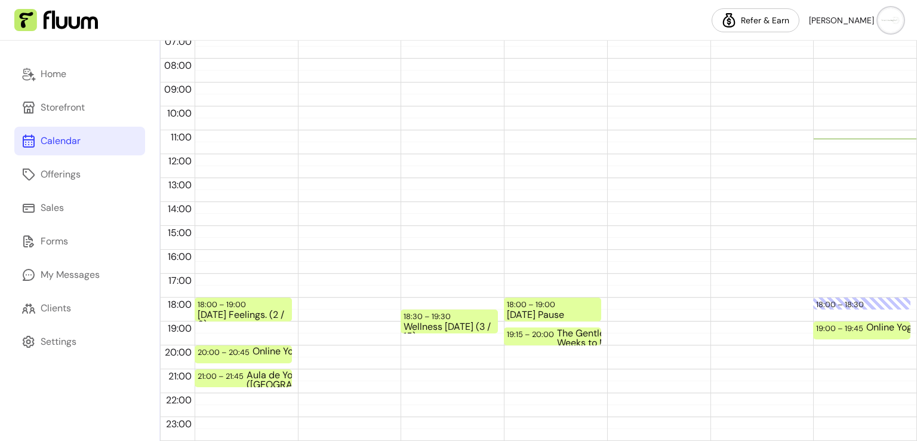
click at [854, 311] on div "18:00 – 18:30 Blocked time 19:00 – 19:45 Online Yoga Session" at bounding box center [861, 153] width 97 height 573
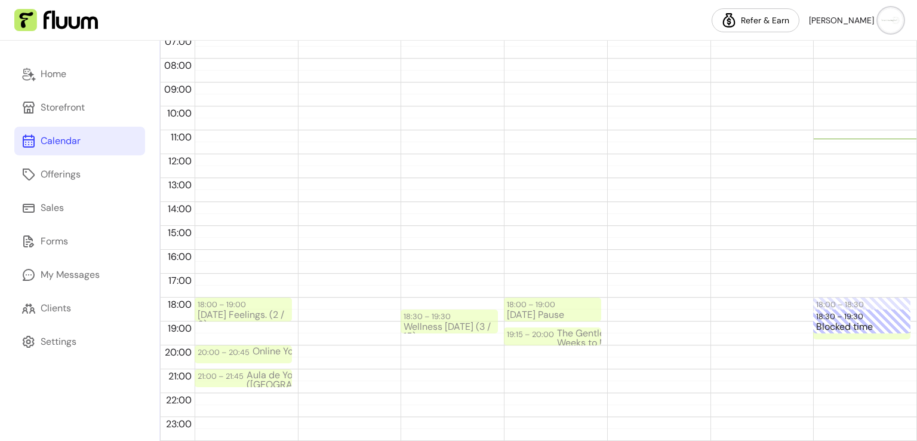
drag, startPoint x: 834, startPoint y: 318, endPoint x: 832, endPoint y: 333, distance: 15.1
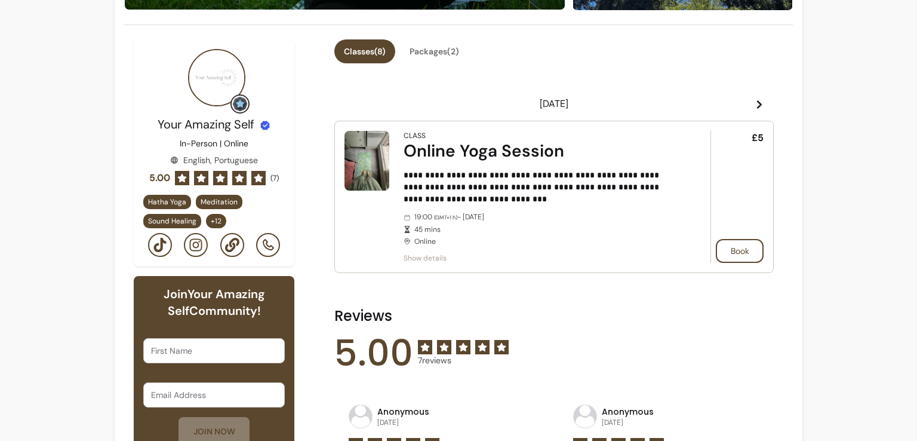
scroll to position [280, 0]
